Goal: Check status: Check status

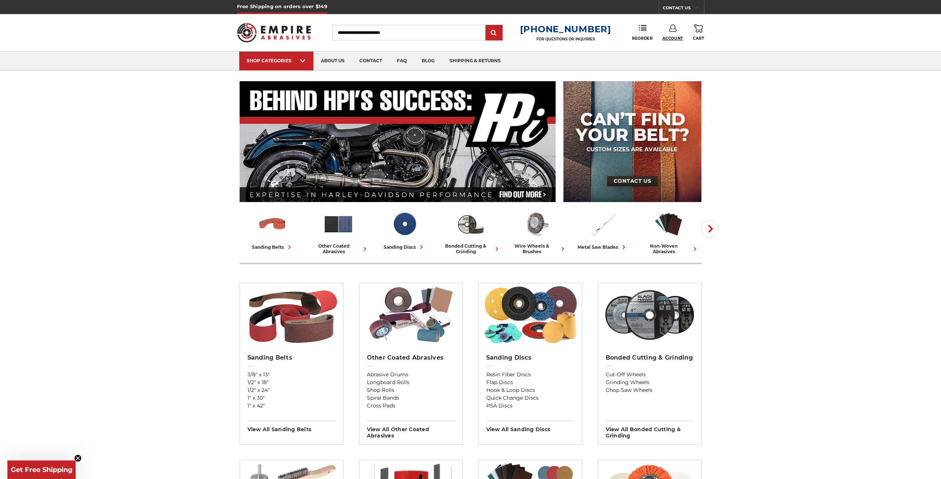
click at [667, 37] on span "Account" at bounding box center [672, 38] width 21 height 5
click at [666, 46] on link "Account" at bounding box center [672, 48] width 53 height 14
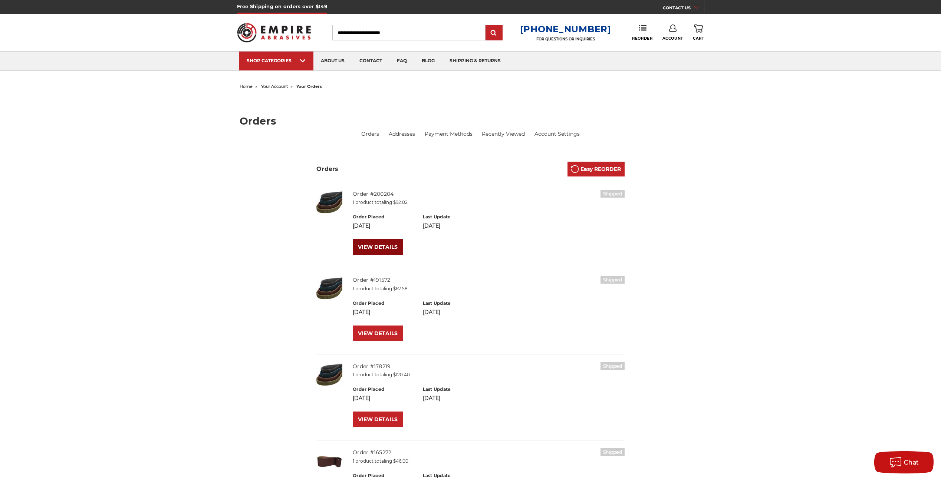
click at [375, 247] on link "VIEW DETAILS" at bounding box center [378, 247] width 50 height 16
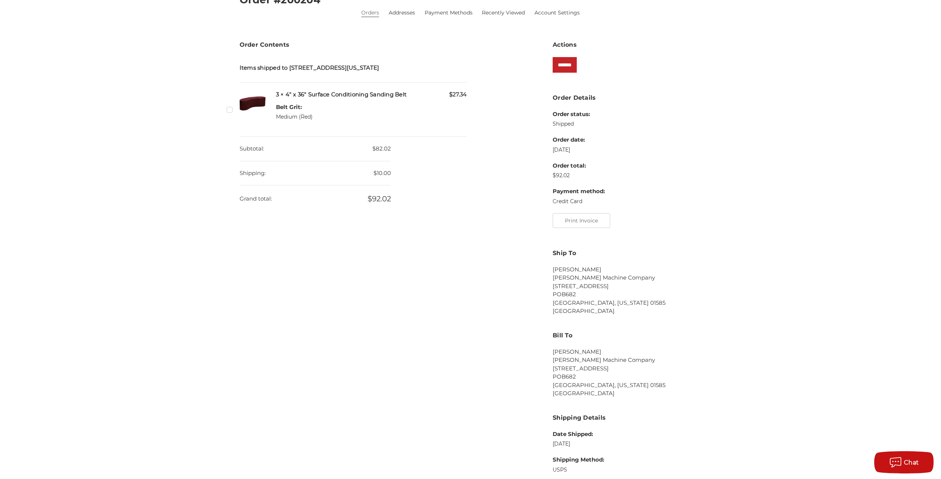
scroll to position [223, 0]
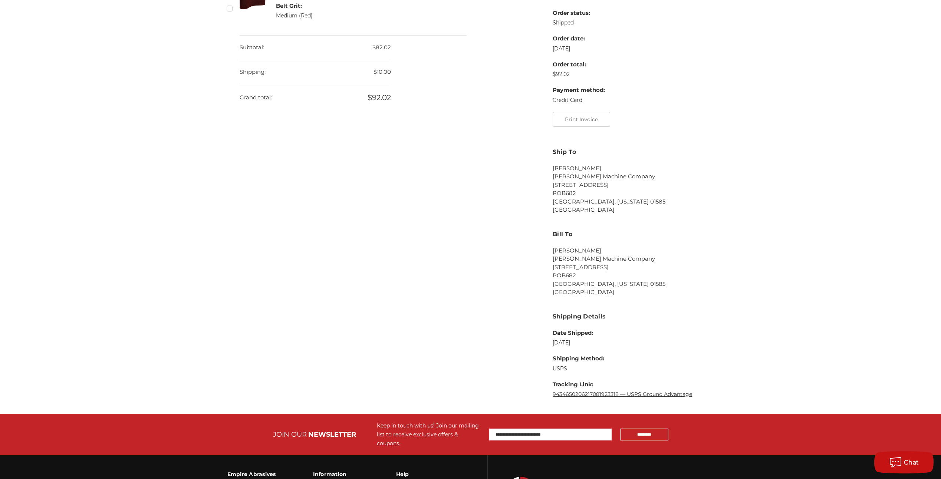
click at [557, 395] on link "9434650206217081923318 — USPS Ground Advantage" at bounding box center [622, 394] width 139 height 7
